Goal: Navigation & Orientation: Find specific page/section

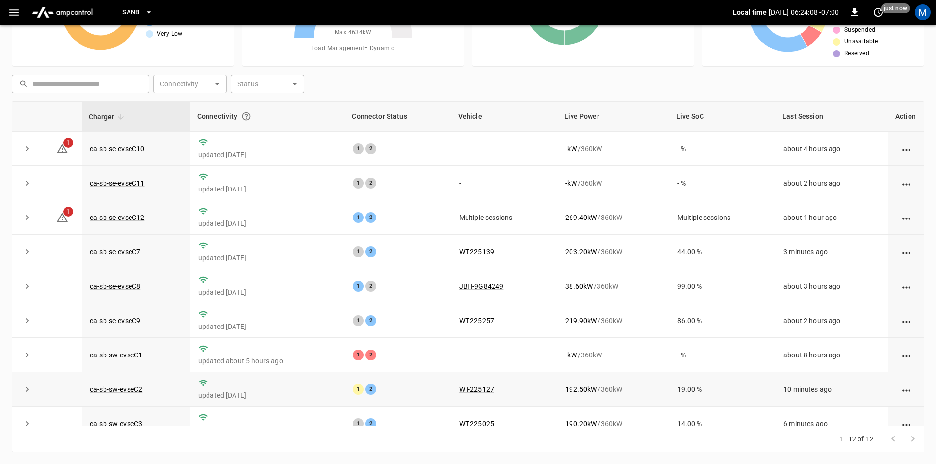
scroll to position [46, 0]
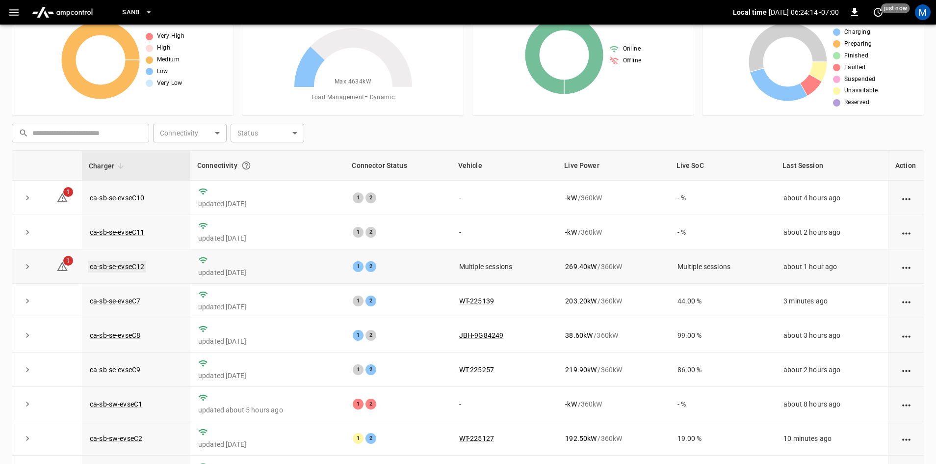
click at [129, 264] on link "ca-sb-se-evseC12" at bounding box center [117, 267] width 58 height 12
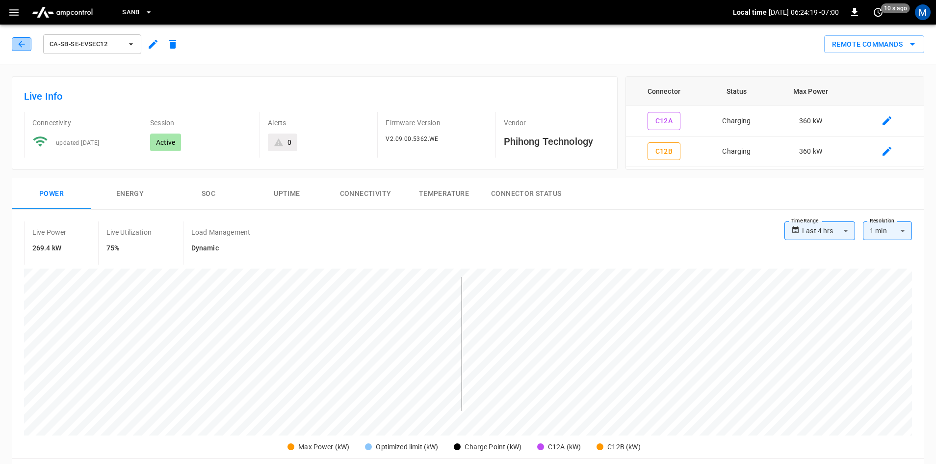
click at [26, 47] on icon "button" at bounding box center [22, 44] width 10 height 10
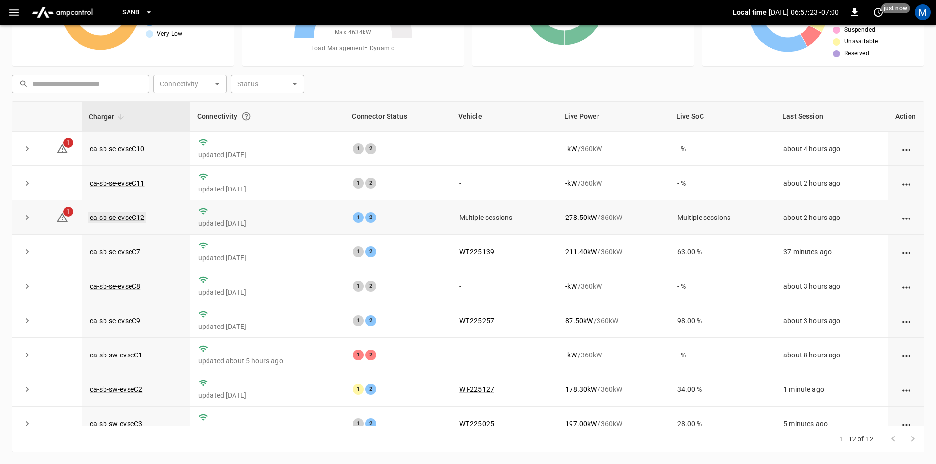
click at [110, 216] on link "ca-sb-se-evseC12" at bounding box center [117, 218] width 58 height 12
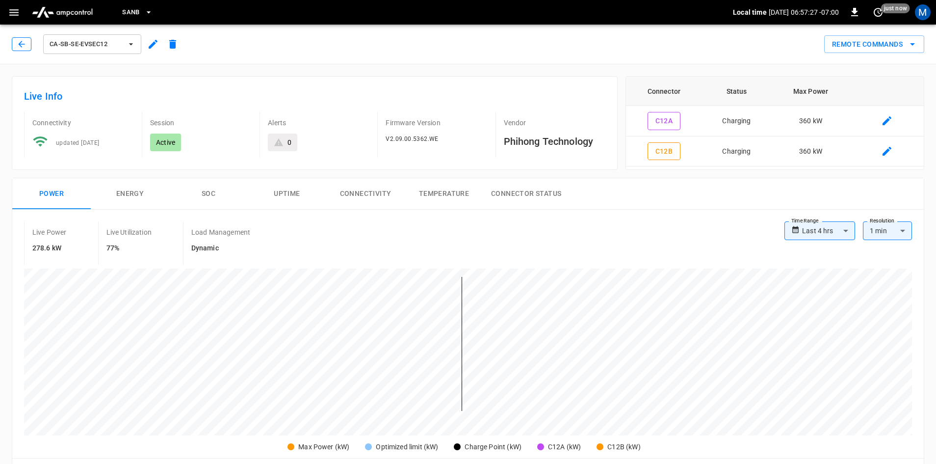
click at [21, 41] on icon "button" at bounding box center [22, 44] width 10 height 10
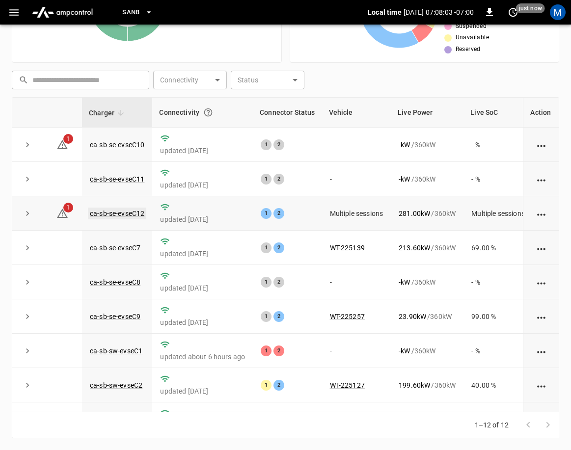
click at [133, 215] on link "ca-sb-se-evseC12" at bounding box center [117, 214] width 58 height 12
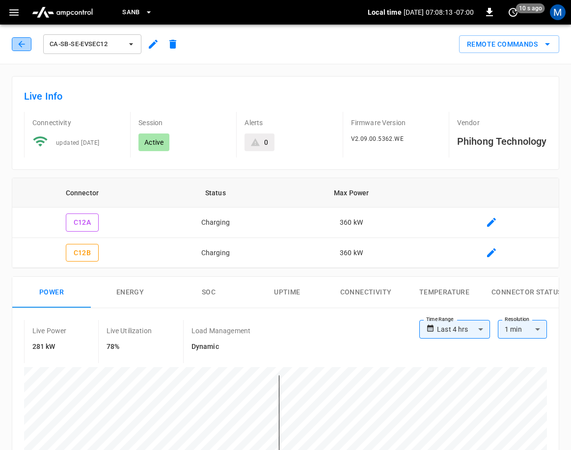
click at [13, 38] on button "button" at bounding box center [22, 44] width 20 height 14
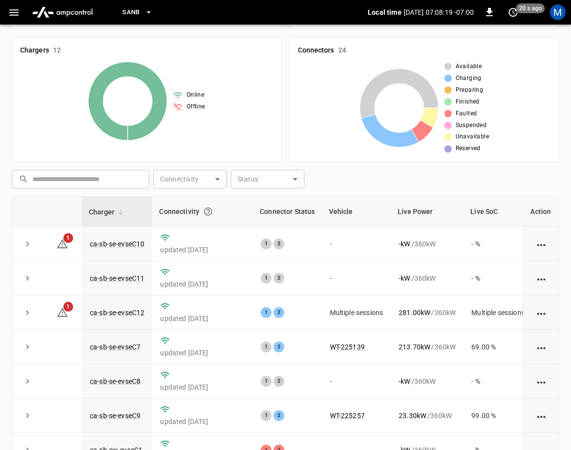
scroll to position [27, 0]
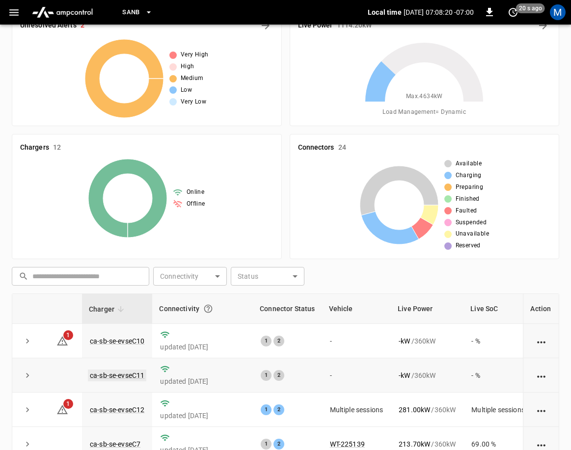
click at [119, 379] on link "ca-sb-se-evseC11" at bounding box center [117, 376] width 58 height 12
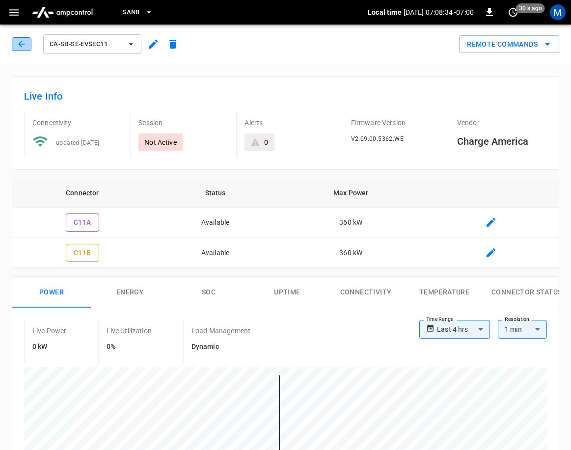
click at [20, 47] on icon "button" at bounding box center [22, 44] width 10 height 10
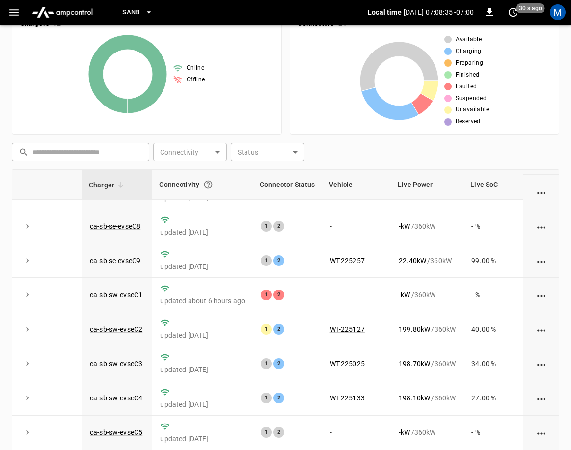
scroll to position [223, 0]
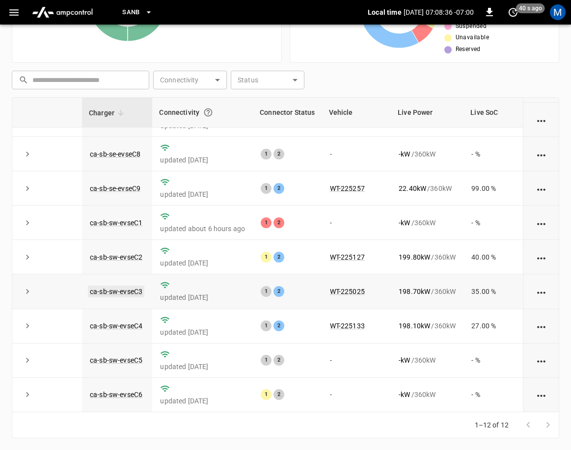
click at [131, 287] on link "ca-sb-sw-evseC3" at bounding box center [116, 292] width 56 height 12
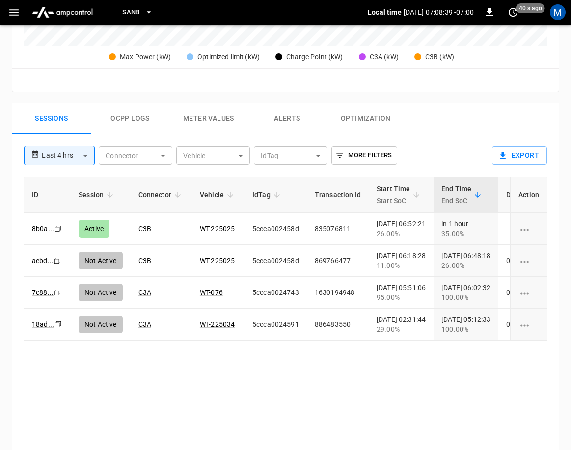
scroll to position [491, 0]
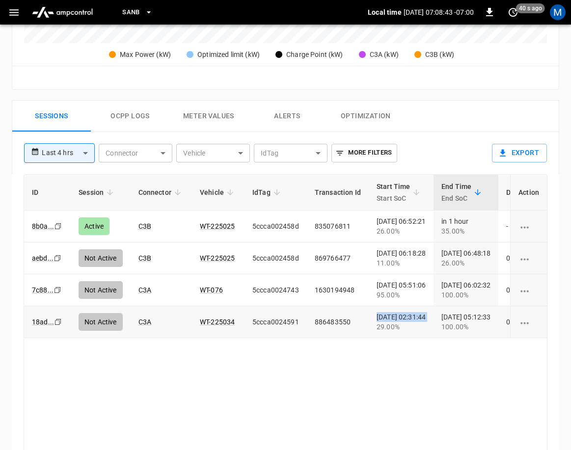
drag, startPoint x: 368, startPoint y: 329, endPoint x: 346, endPoint y: 334, distance: 22.0
click at [346, 334] on tr "18ad ... Copy Not Active C3A WT-225034 5ccca0024591 886483550 [DATE] 02:31:44 2…" at bounding box center [396, 322] width 744 height 32
click at [380, 369] on div "ID Session Connector Vehicle IdTag Transaction Id Start Time Start SoC End Time…" at bounding box center [286, 331] width 524 height 315
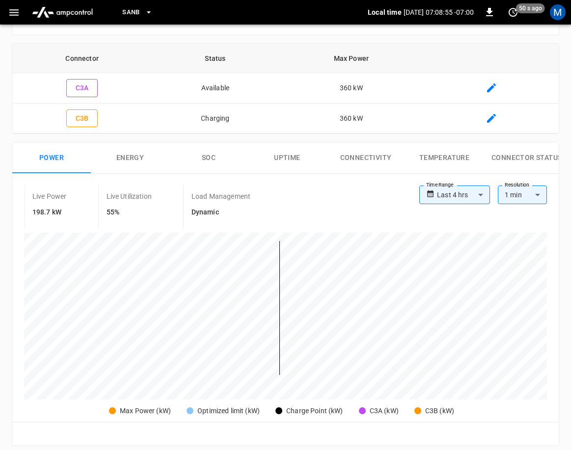
scroll to position [0, 0]
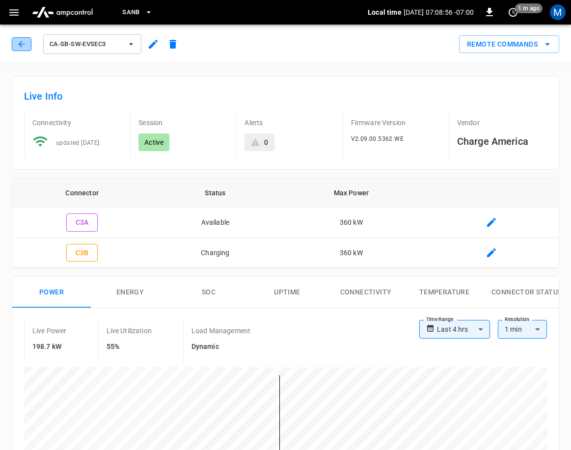
click at [19, 44] on icon "button" at bounding box center [22, 44] width 10 height 10
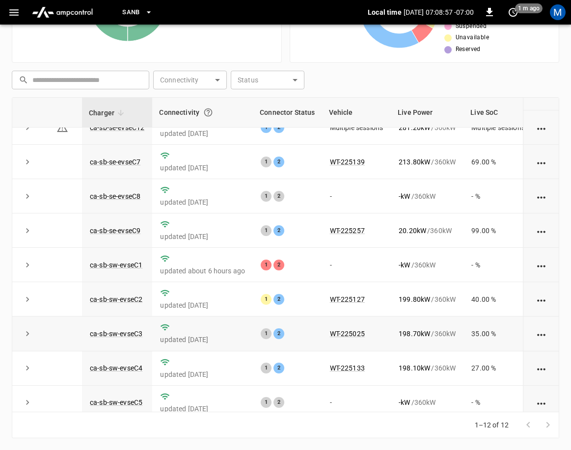
scroll to position [140, 0]
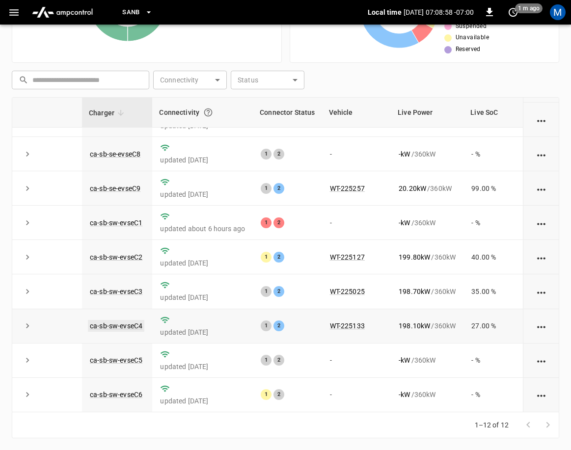
click at [120, 322] on link "ca-sb-sw-evseC4" at bounding box center [116, 326] width 56 height 12
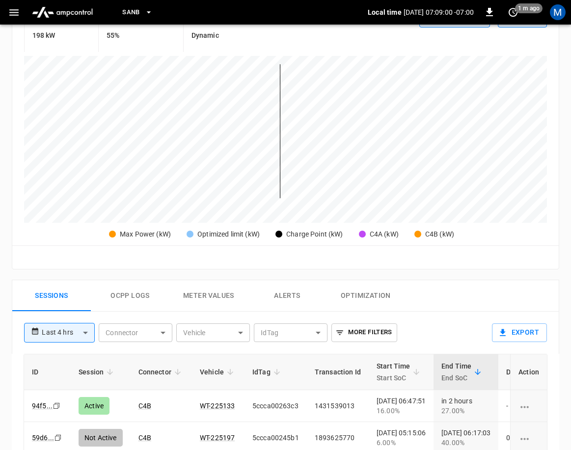
scroll to position [491, 0]
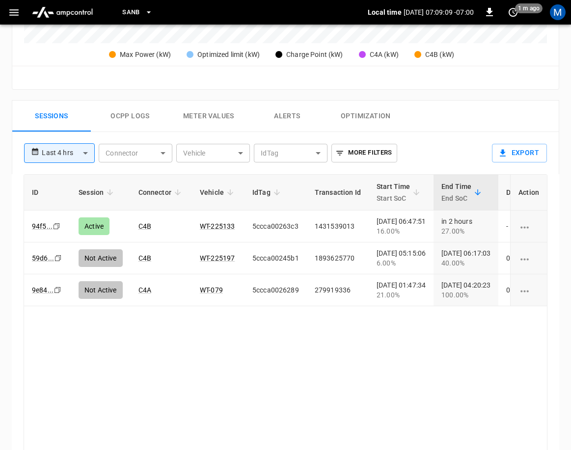
drag, startPoint x: 307, startPoint y: 414, endPoint x: 308, endPoint y: 349, distance: 64.8
click at [306, 356] on div "ID Session Connector Vehicle IdTag Transaction Id Start Time Start SoC End Time…" at bounding box center [286, 331] width 524 height 315
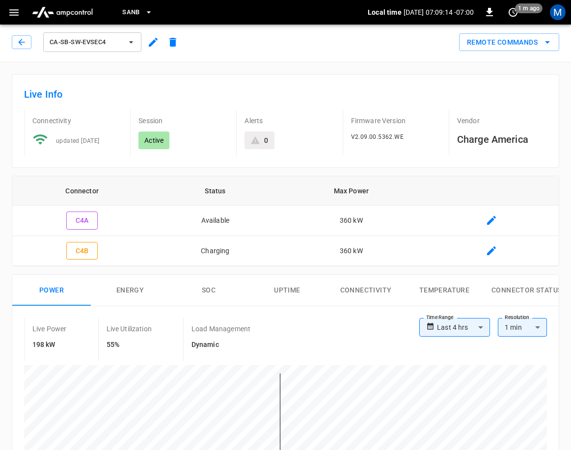
scroll to position [0, 0]
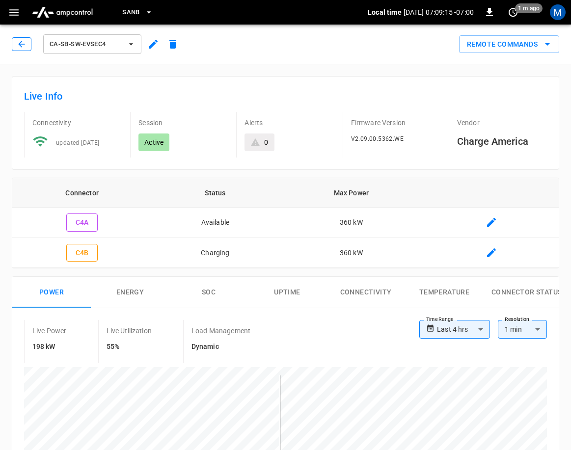
click at [26, 42] on button "button" at bounding box center [22, 44] width 20 height 14
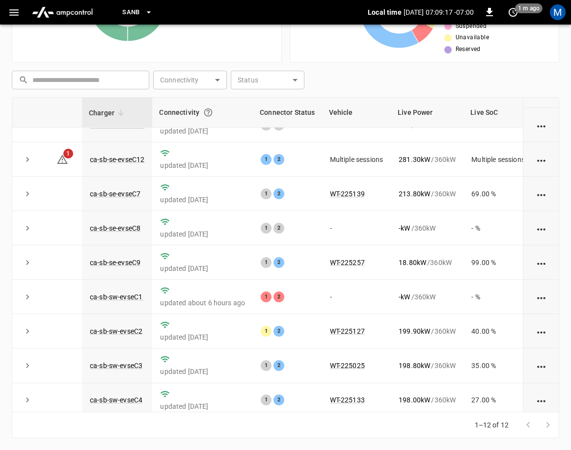
scroll to position [140, 0]
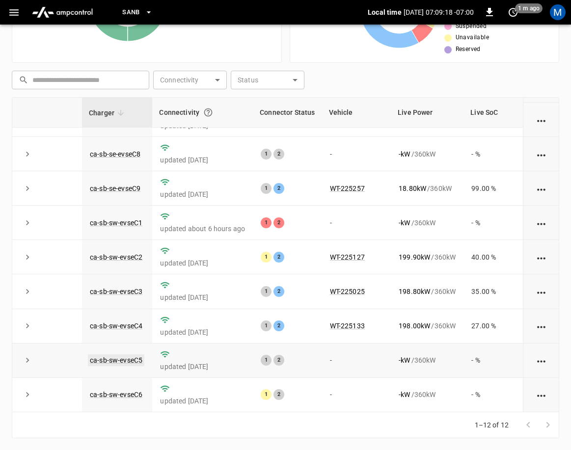
click at [129, 354] on link "ca-sb-sw-evseC5" at bounding box center [116, 360] width 56 height 12
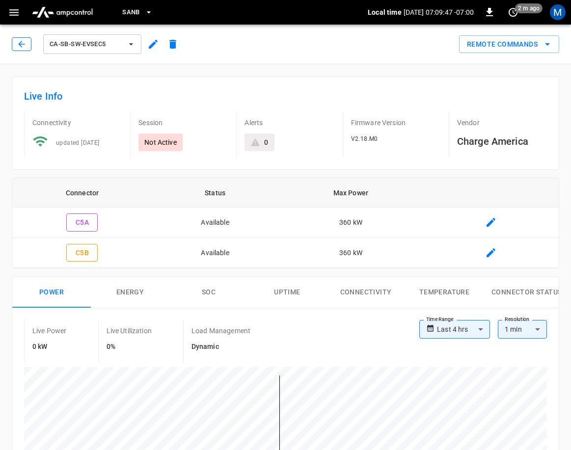
click at [22, 45] on icon "button" at bounding box center [22, 44] width 10 height 10
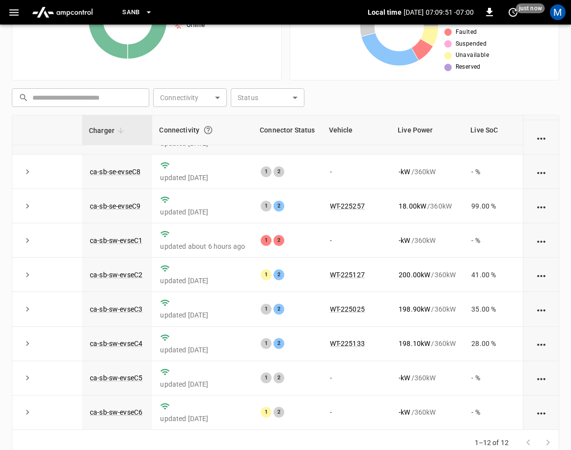
scroll to position [223, 0]
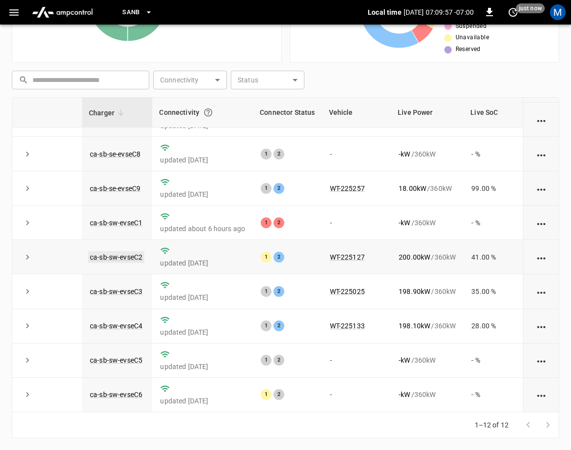
click at [114, 251] on link "ca-sb-sw-evseC2" at bounding box center [116, 257] width 56 height 12
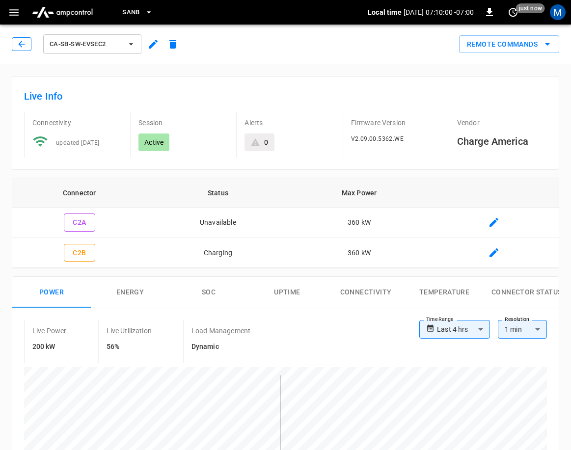
click at [13, 43] on button "button" at bounding box center [22, 44] width 20 height 14
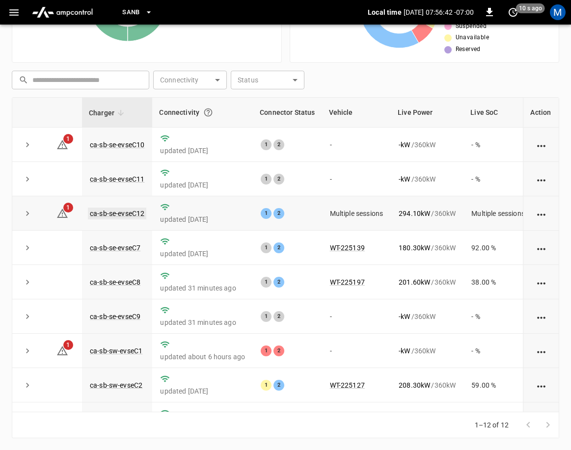
click at [115, 215] on link "ca-sb-se-evseC12" at bounding box center [117, 214] width 58 height 12
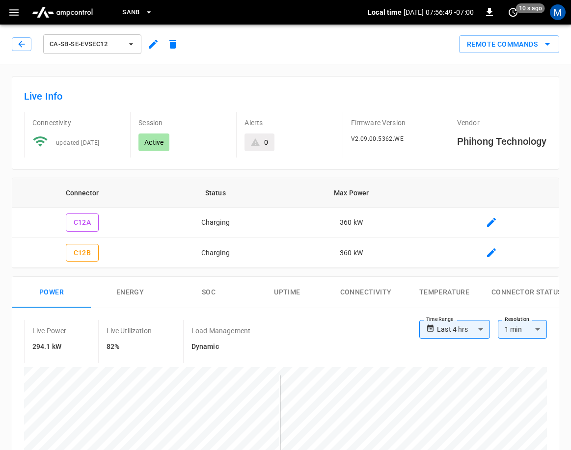
drag, startPoint x: 20, startPoint y: 44, endPoint x: 21, endPoint y: 53, distance: 9.4
click at [21, 53] on div "ca-sb-se-evseC12" at bounding box center [97, 44] width 171 height 24
click at [15, 36] on div "ca-sb-se-evseC12" at bounding box center [97, 44] width 171 height 24
click at [16, 40] on button "button" at bounding box center [22, 44] width 20 height 14
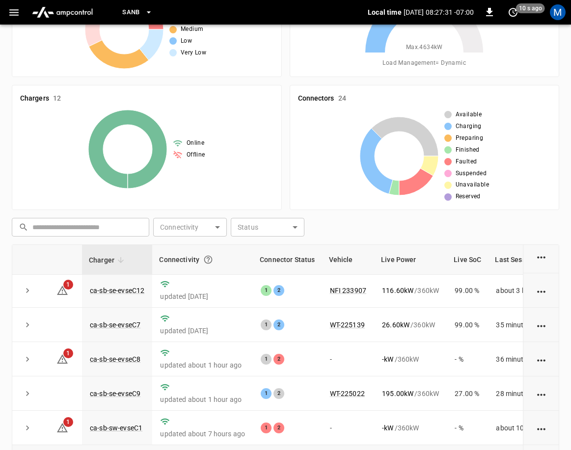
scroll to position [140, 0]
